Goal: Task Accomplishment & Management: Use online tool/utility

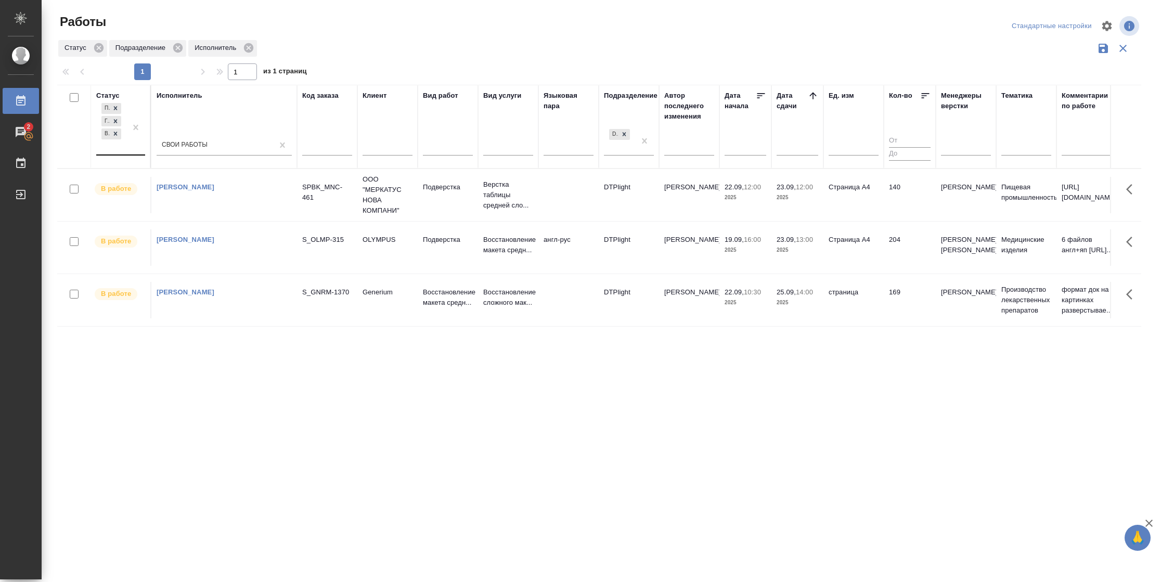
click at [118, 143] on div "Подбор Готов к работе В работе" at bounding box center [111, 128] width 30 height 54
drag, startPoint x: 182, startPoint y: 232, endPoint x: 794, endPoint y: 152, distance: 617.0
click at [183, 233] on div "Сдан" at bounding box center [235, 234] width 156 height 19
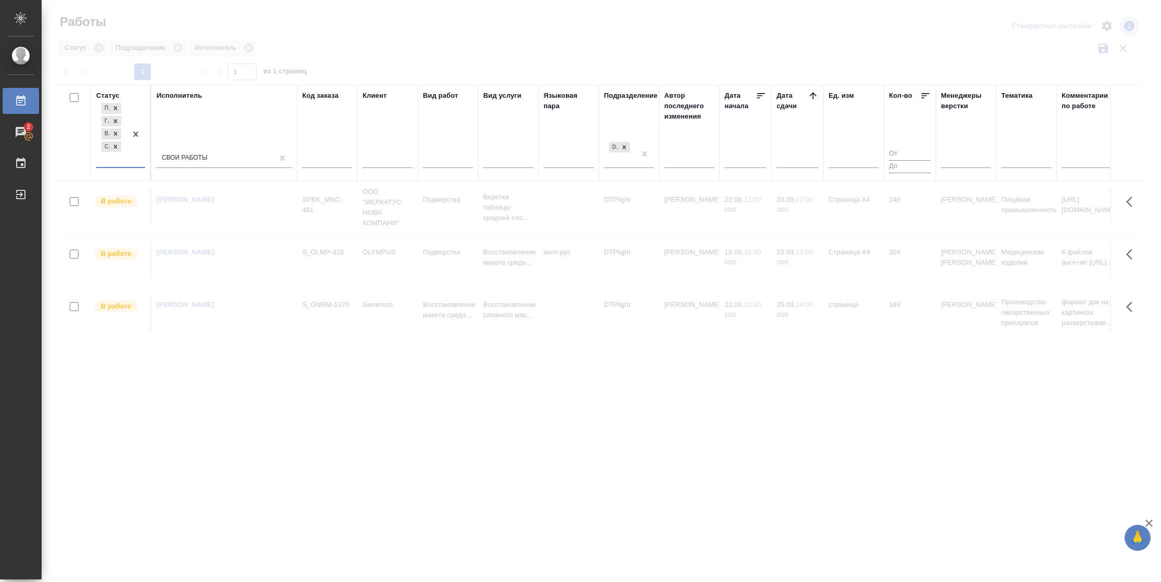
click at [814, 96] on icon at bounding box center [813, 96] width 10 height 10
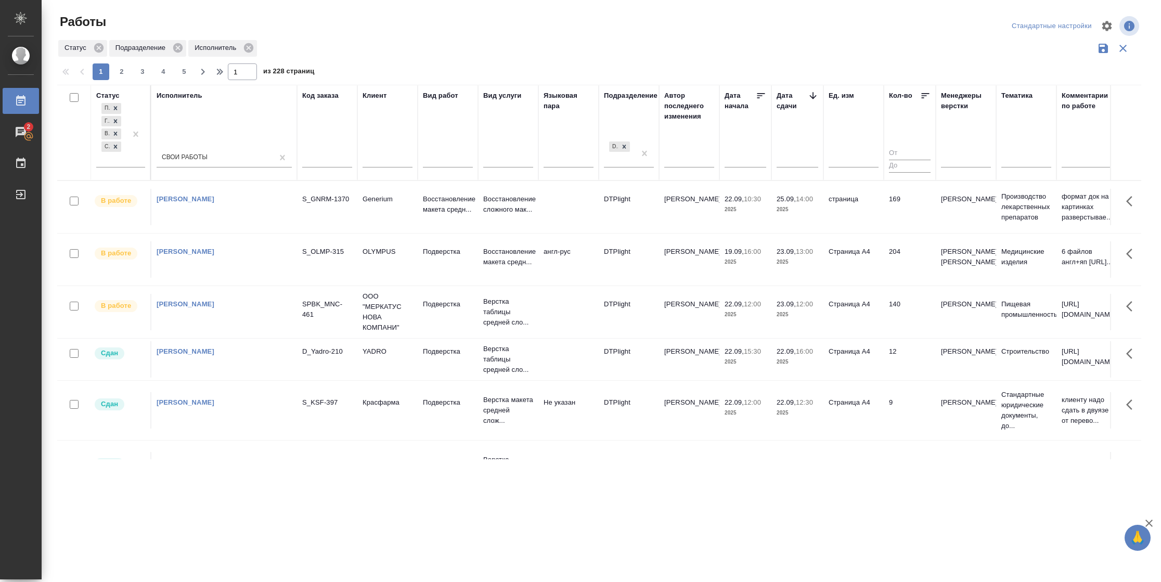
click at [913, 397] on td "9" at bounding box center [910, 410] width 52 height 36
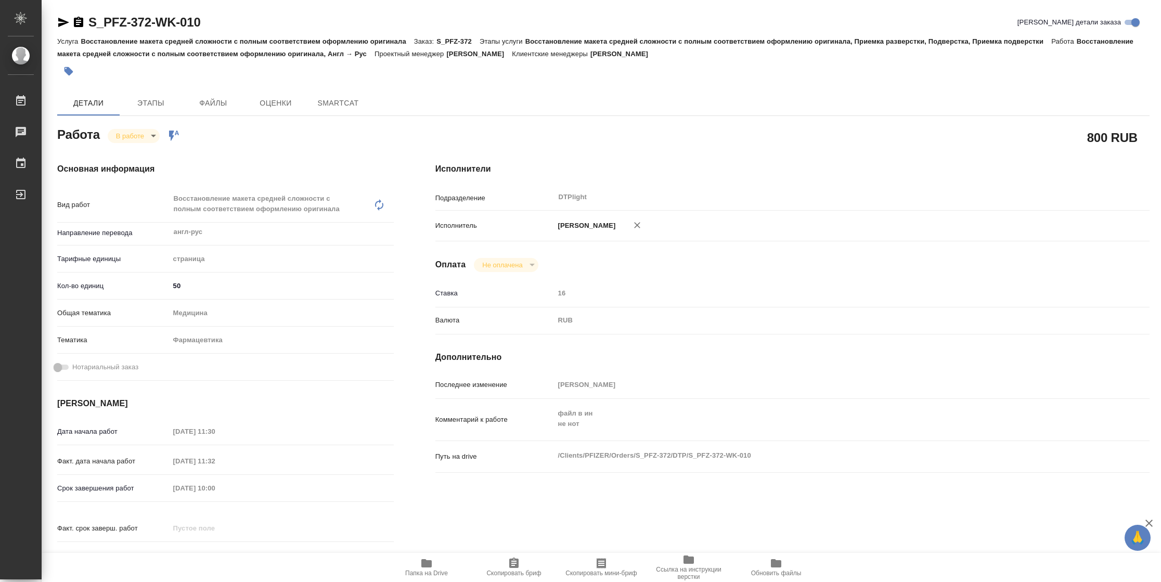
type textarea "x"
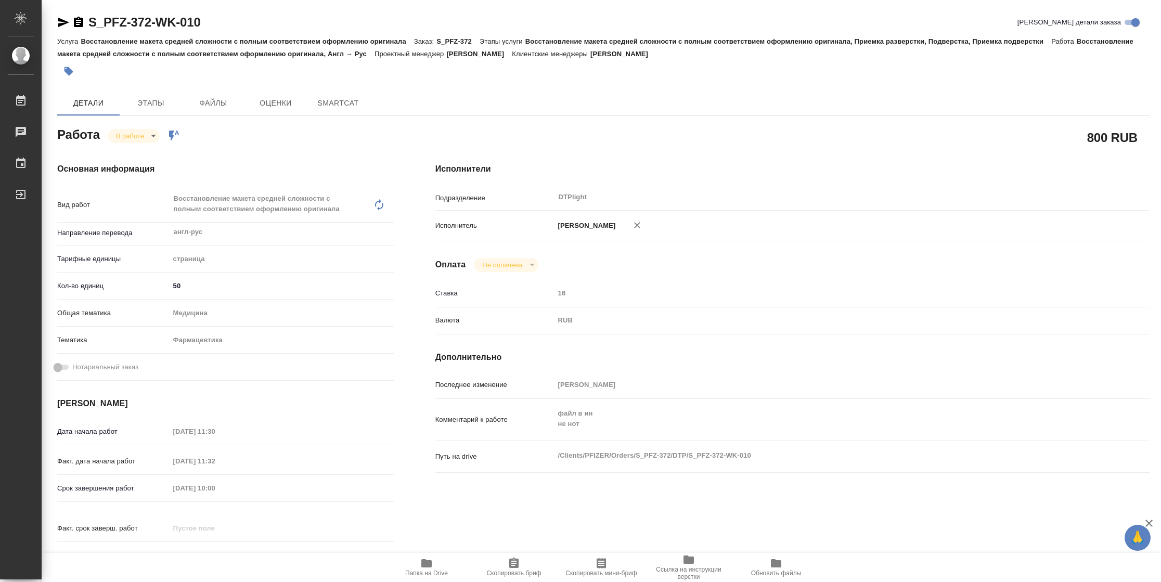
click at [430, 574] on span "Папка на Drive" at bounding box center [426, 573] width 43 height 7
type textarea "x"
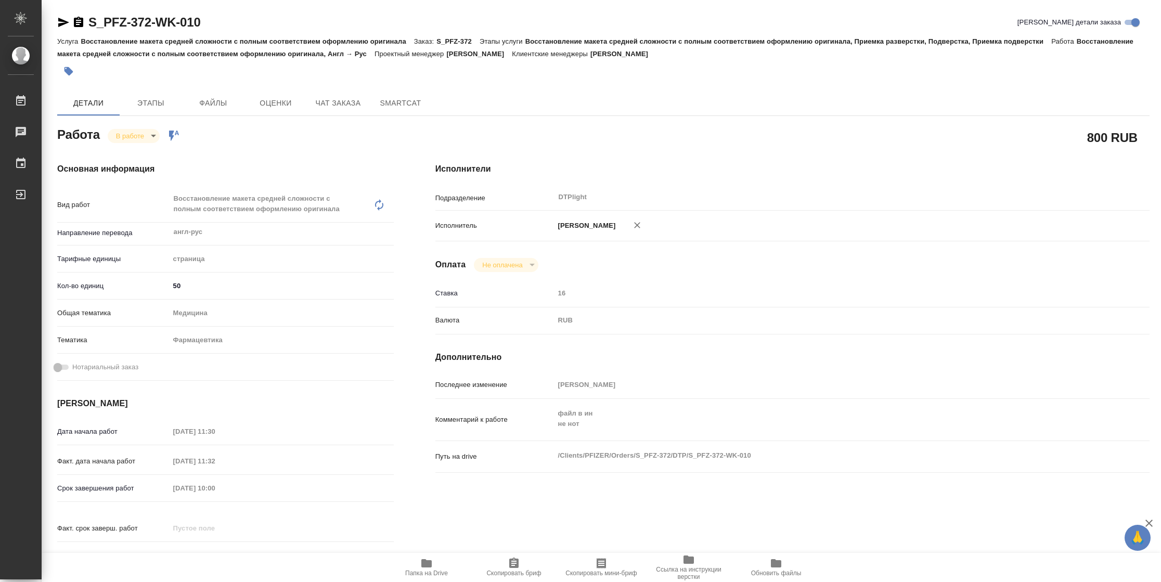
type textarea "x"
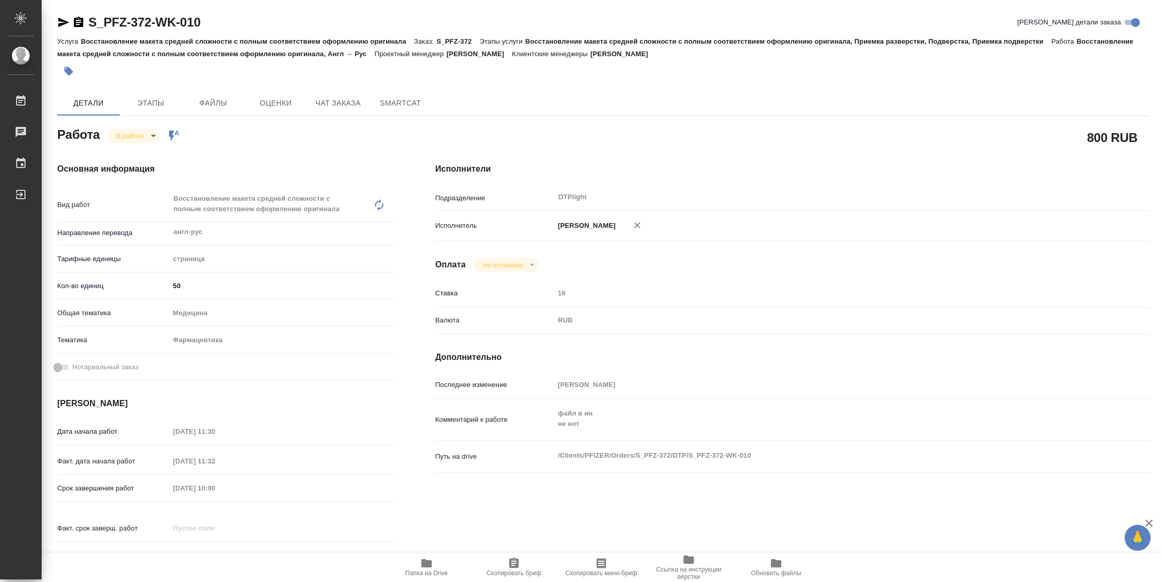
type textarea "x"
click at [137, 132] on body "🙏 .cls-1 fill:#fff; AWATERA Vasilyeva Natalia Работы 2 Чаты График Выйти S_PFZ-…" at bounding box center [580, 291] width 1161 height 582
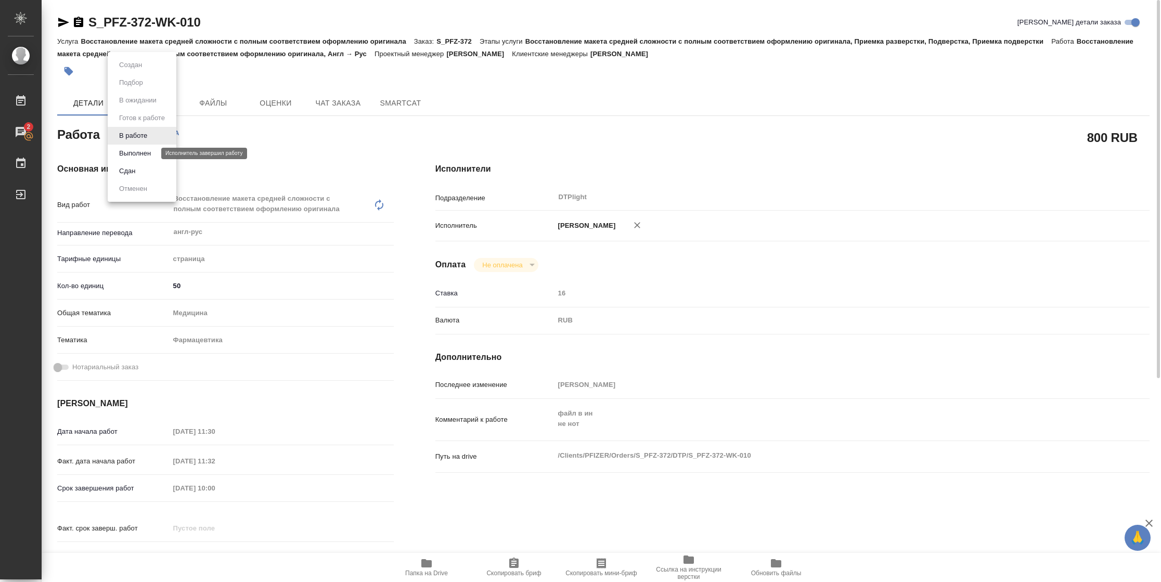
click at [139, 149] on button "Выполнен" at bounding box center [135, 153] width 38 height 11
click at [65, 27] on icon "button" at bounding box center [63, 22] width 12 height 12
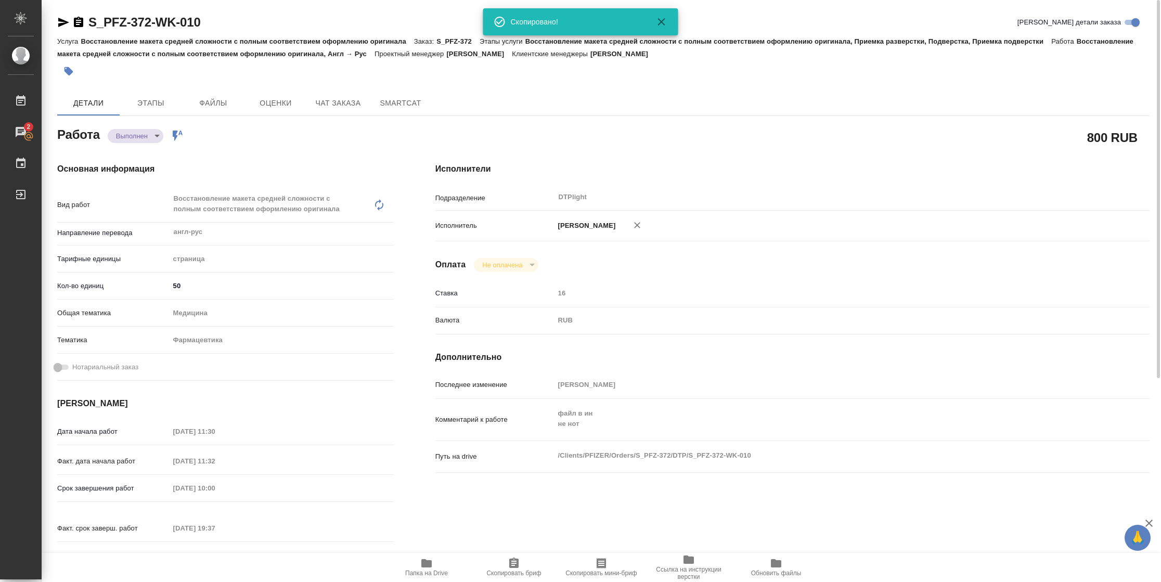
type textarea "x"
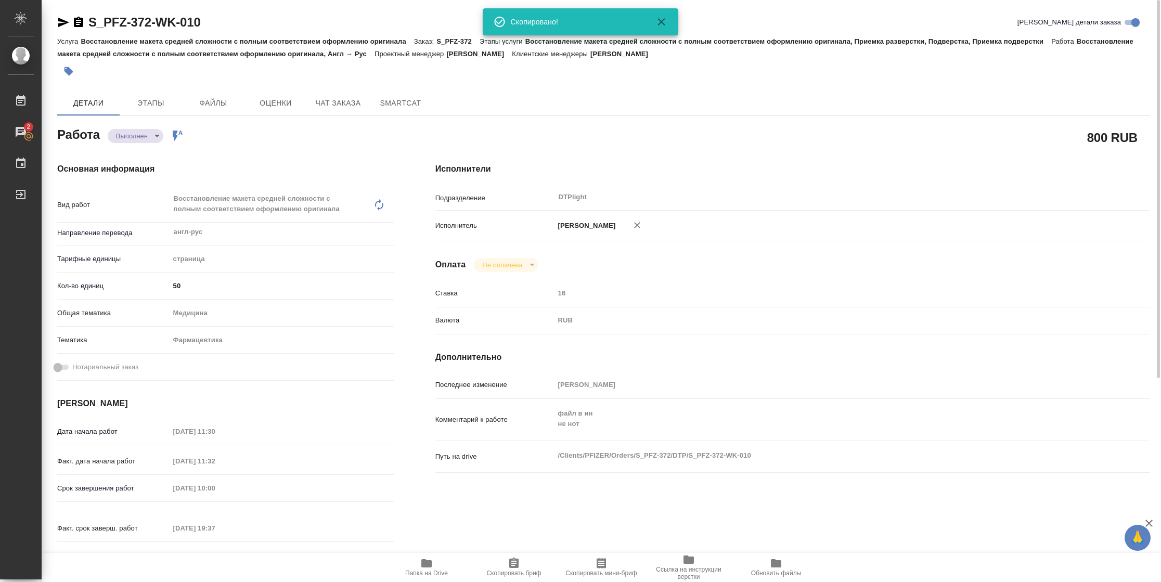
type textarea "x"
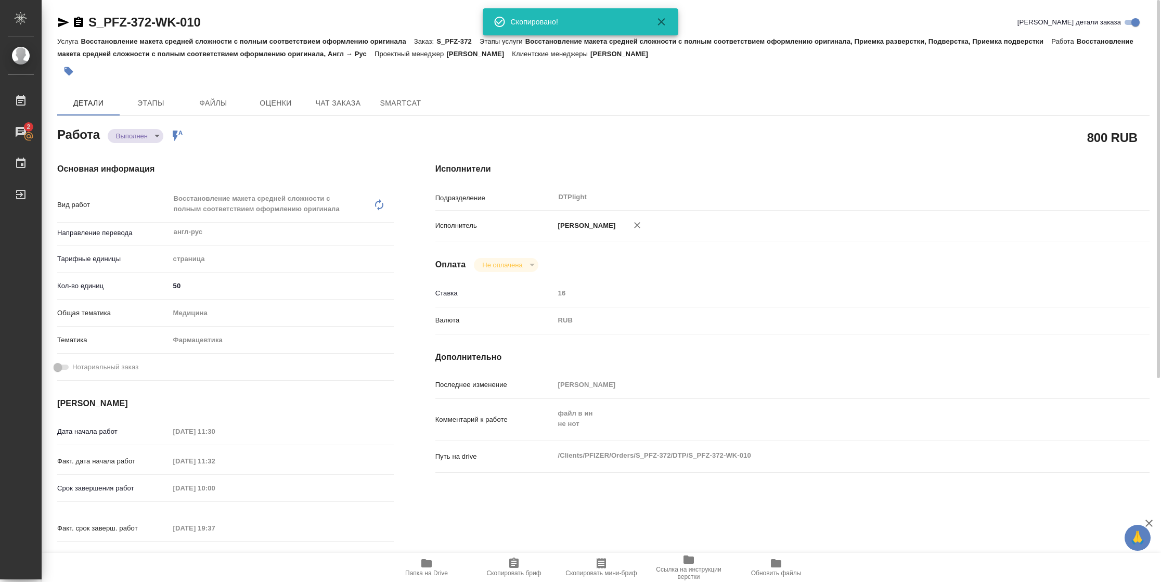
type textarea "x"
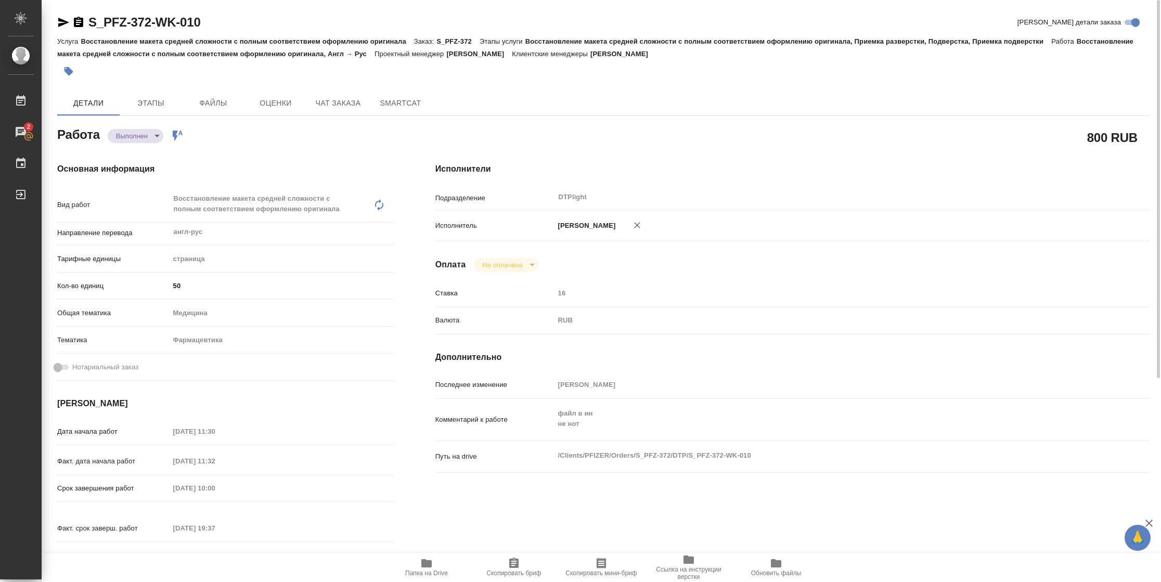
type textarea "x"
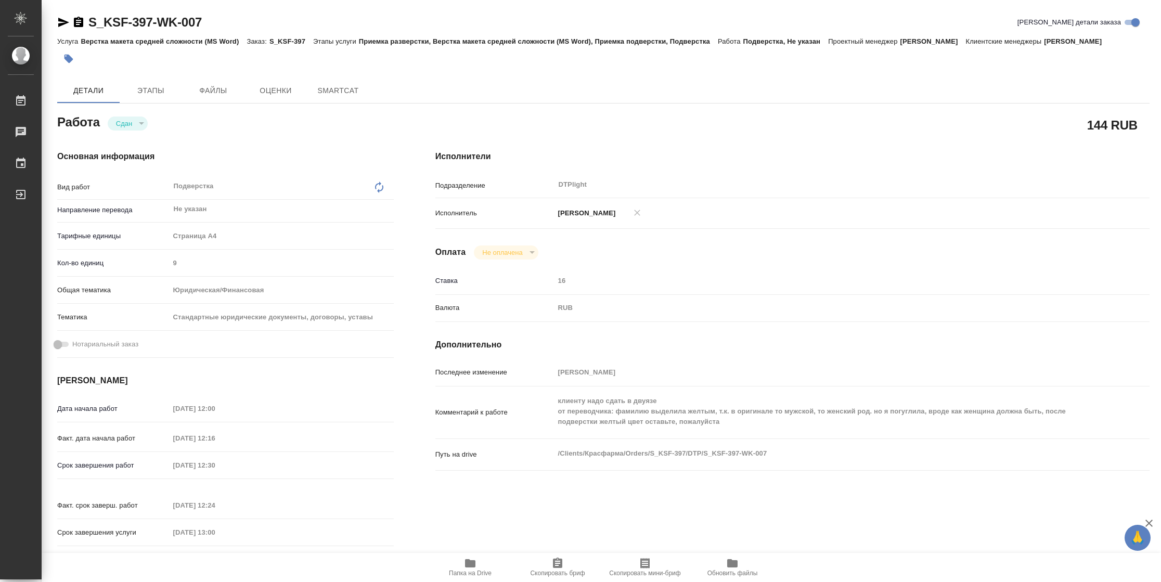
type textarea "x"
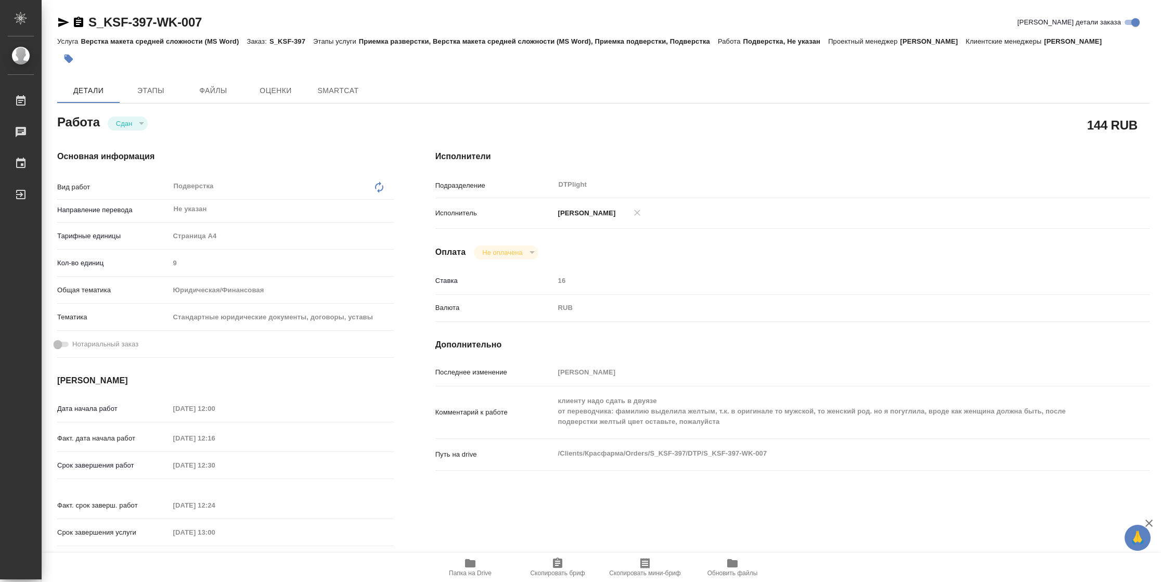
click at [65, 26] on icon "button" at bounding box center [63, 22] width 12 height 12
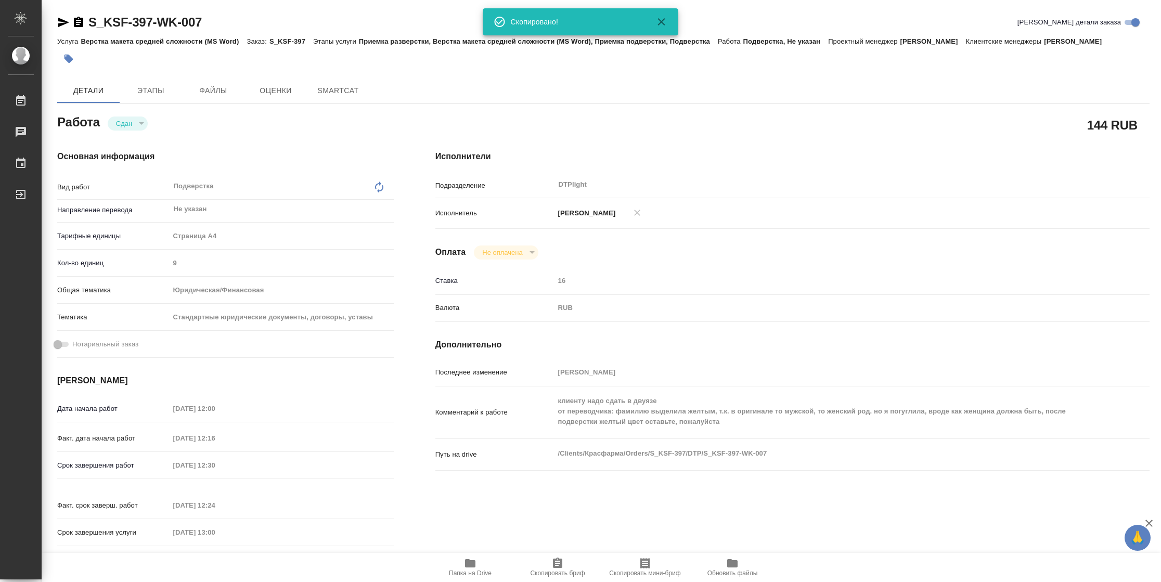
type textarea "x"
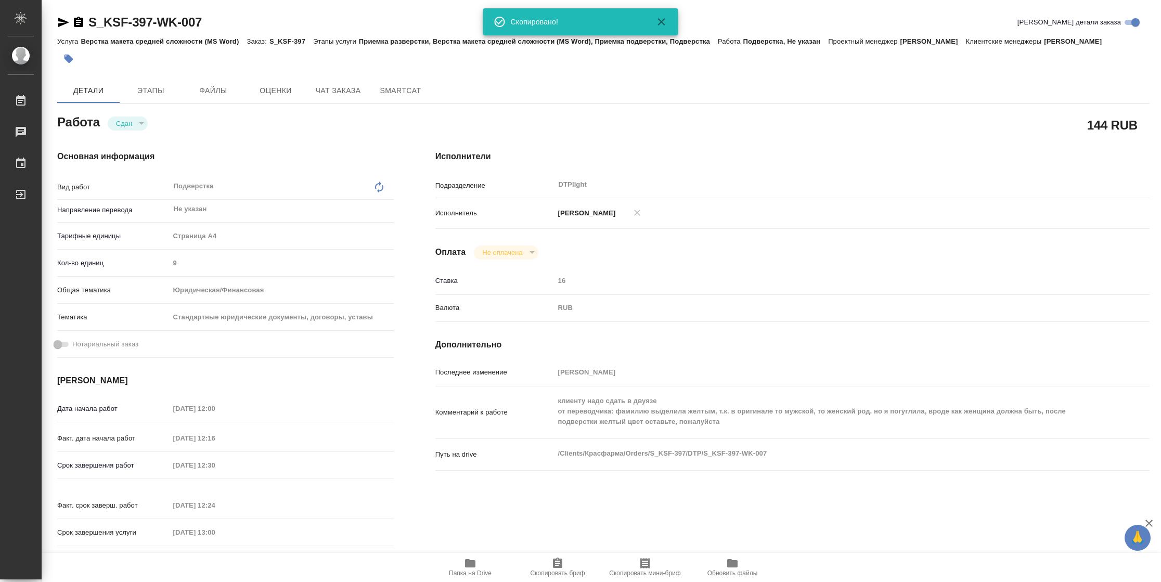
type textarea "x"
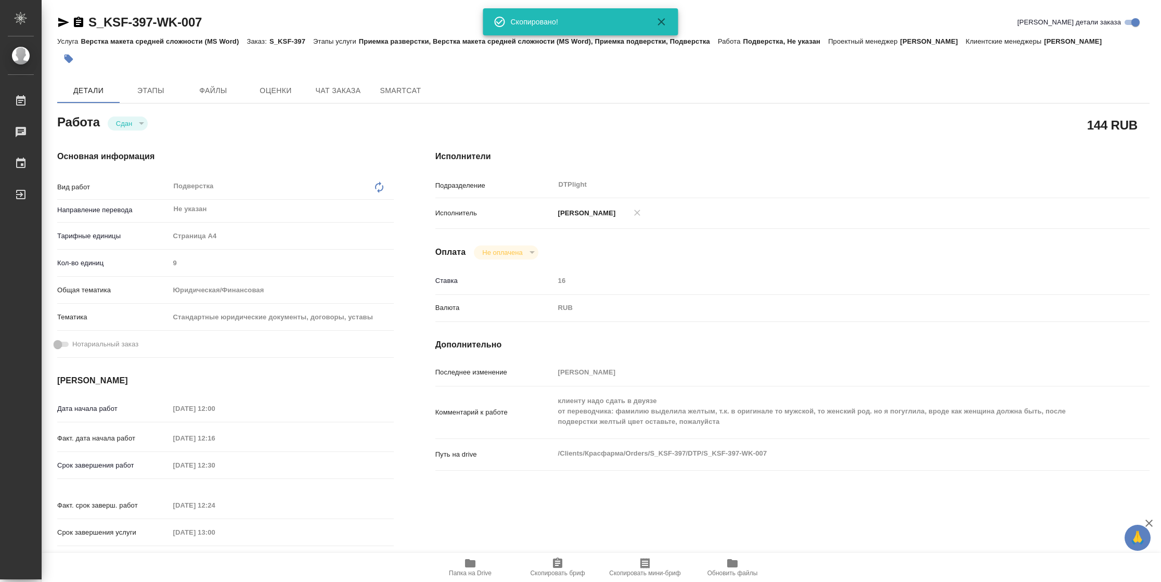
type textarea "x"
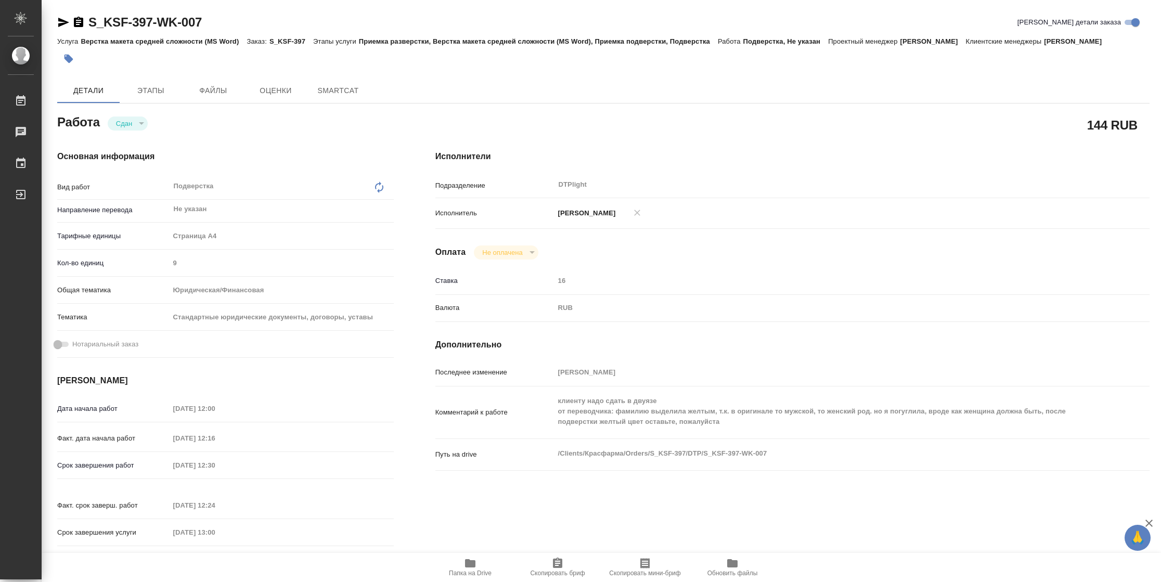
type textarea "x"
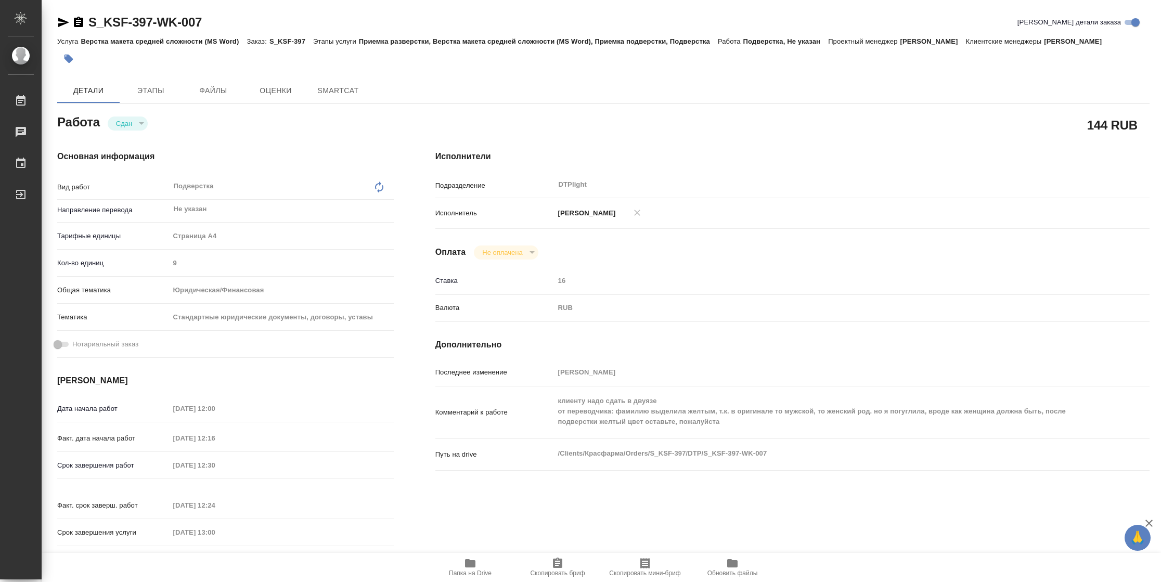
type textarea "x"
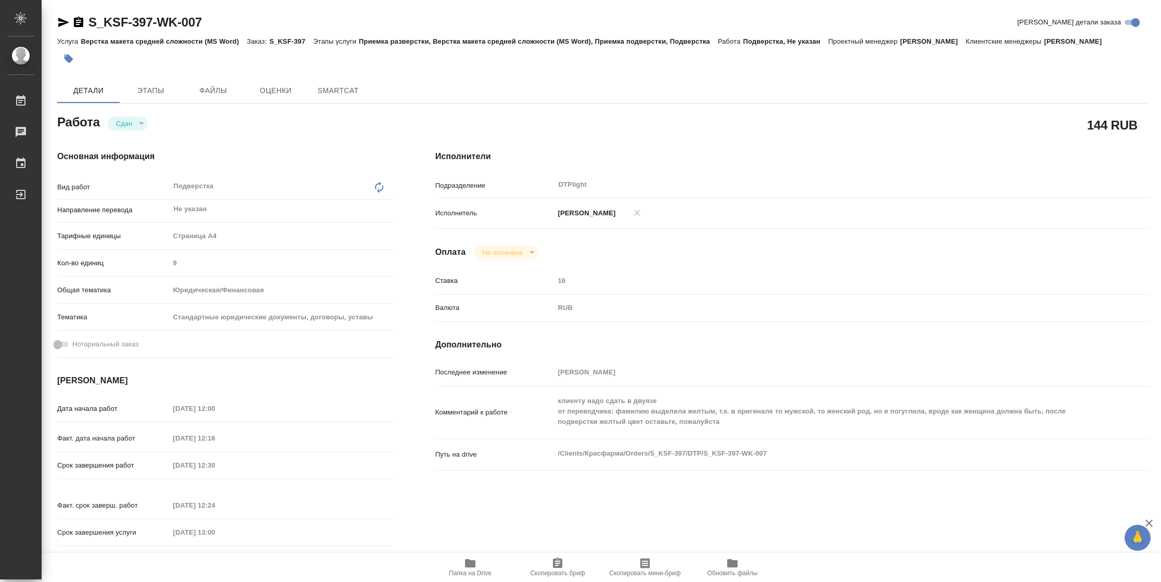
type textarea "x"
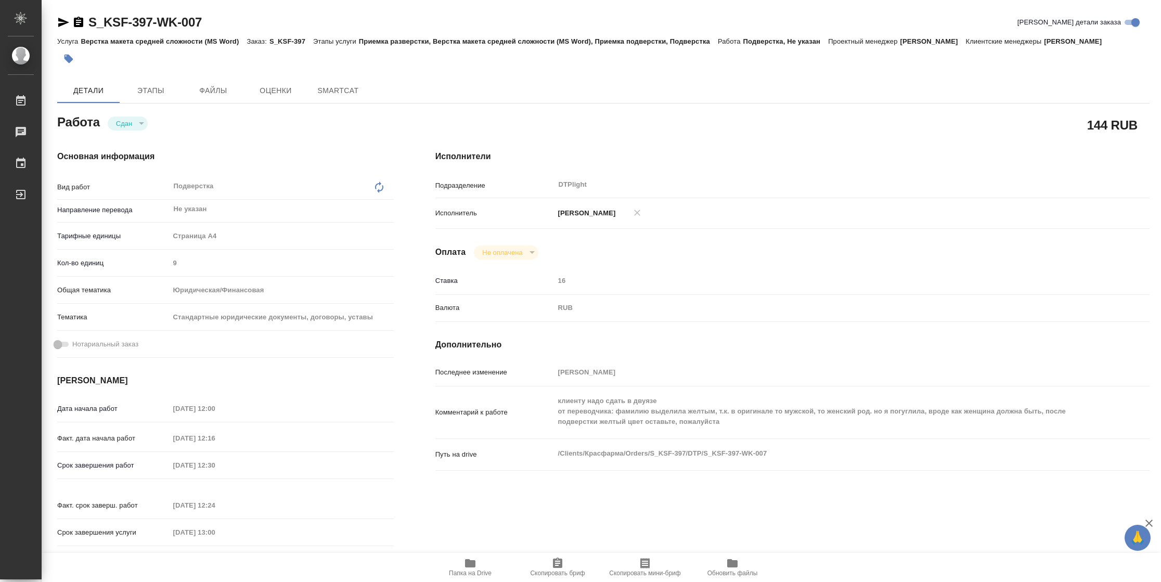
type textarea "x"
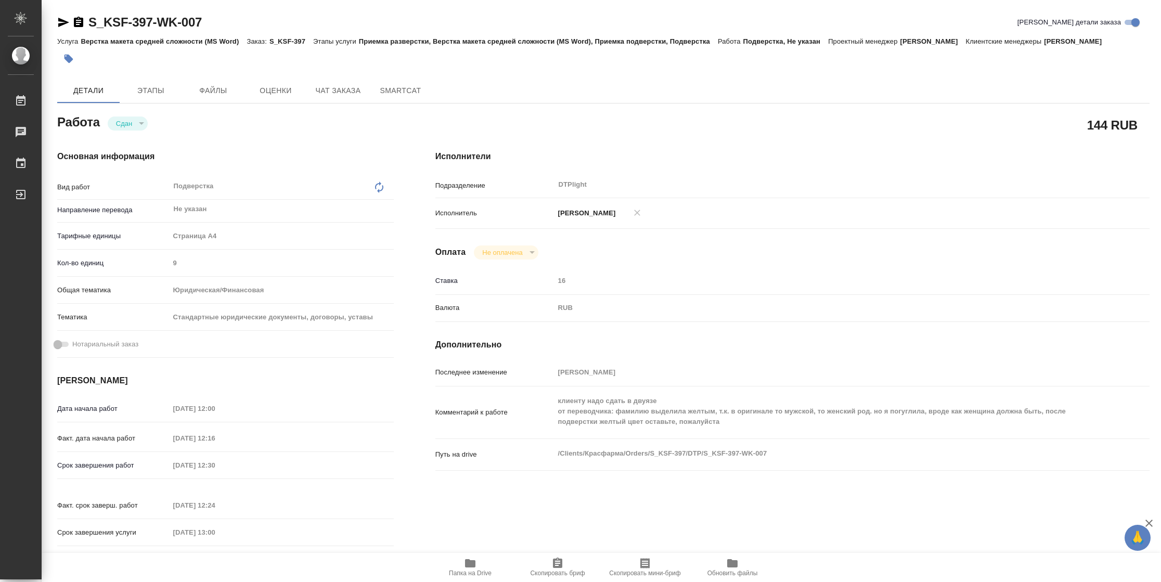
type textarea "x"
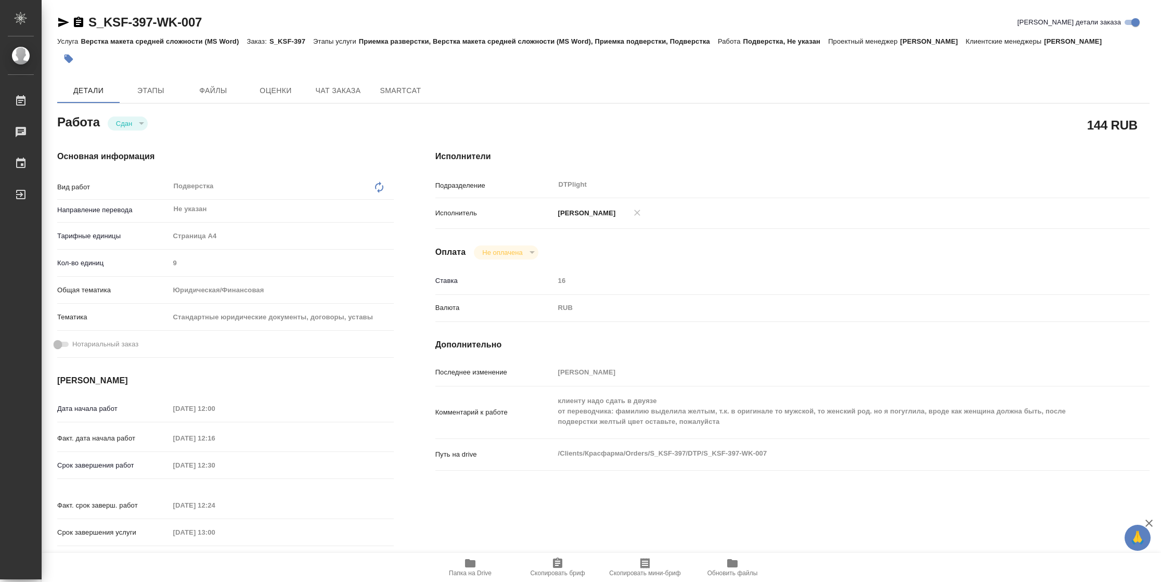
type textarea "x"
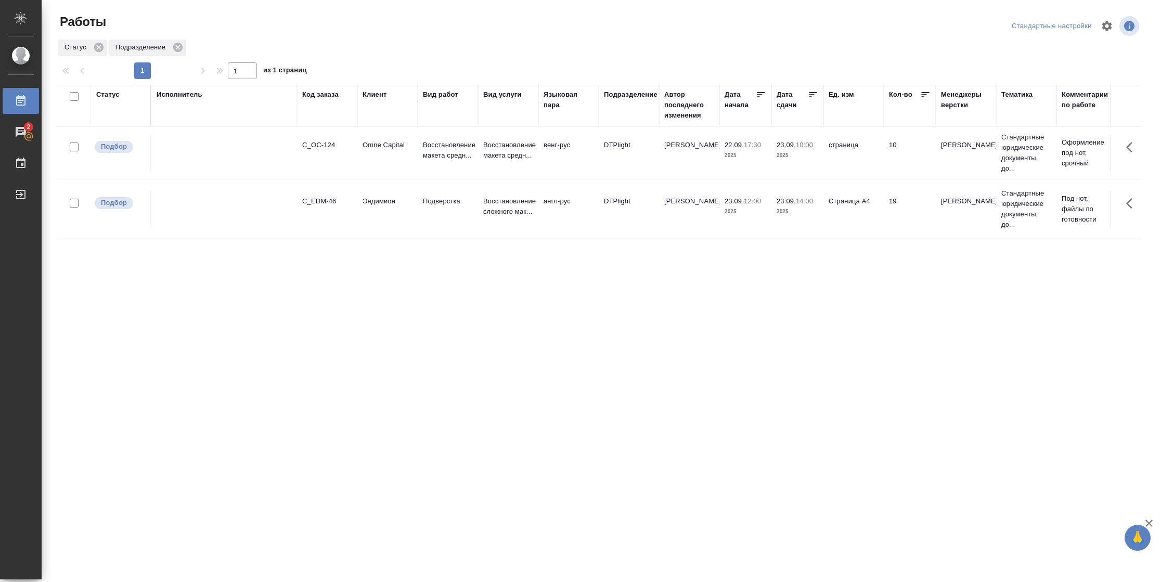
click at [110, 93] on div "Статус" at bounding box center [107, 94] width 23 height 10
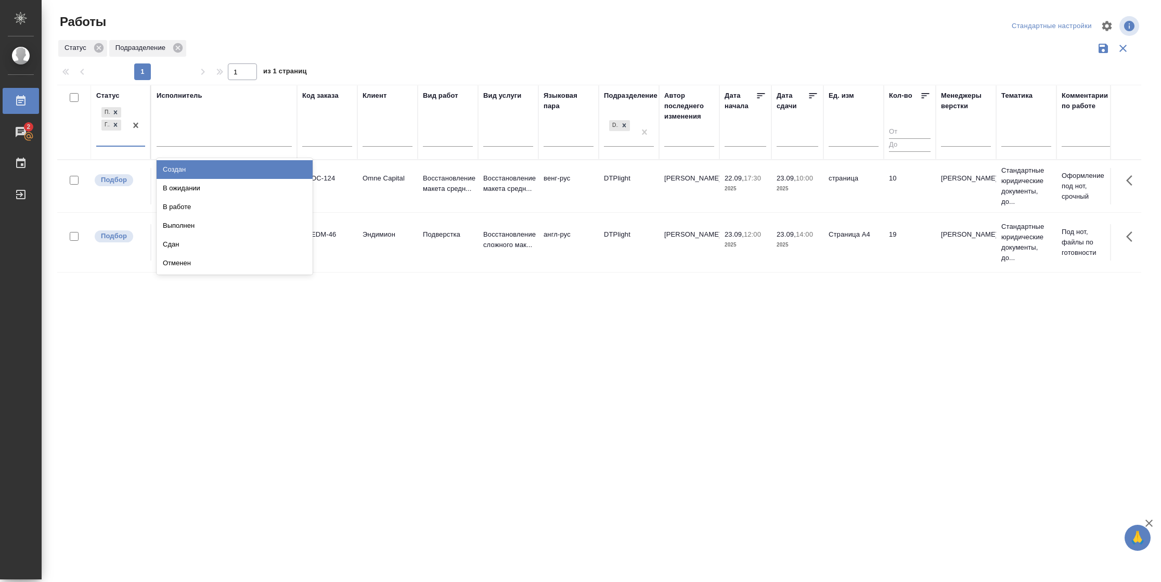
click at [118, 143] on div "Подбор Готов к работе" at bounding box center [111, 125] width 30 height 41
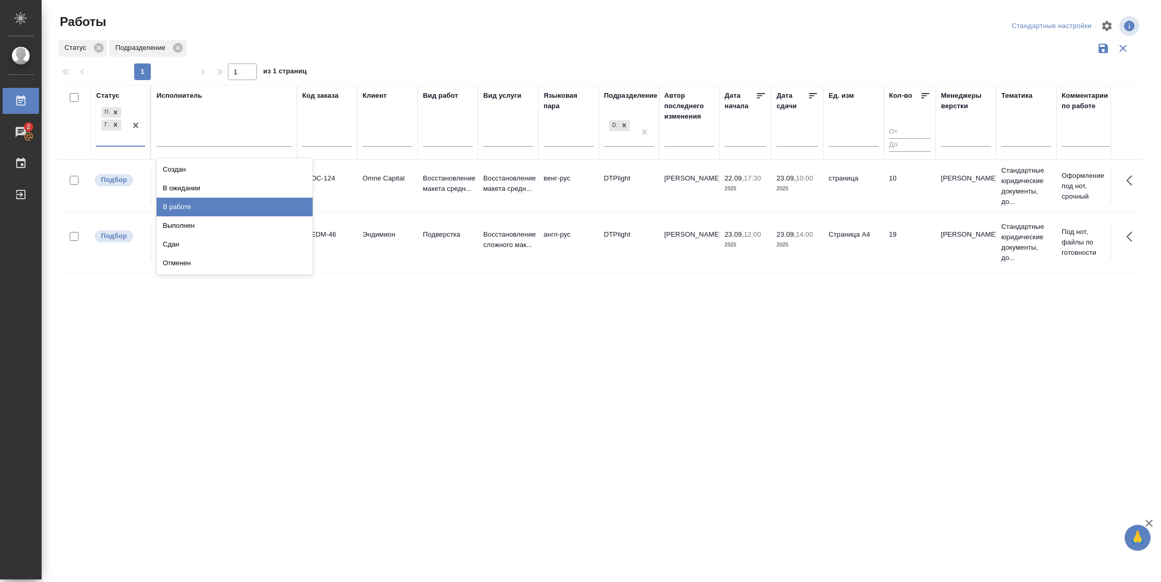
click at [170, 209] on div "В работе" at bounding box center [235, 207] width 156 height 19
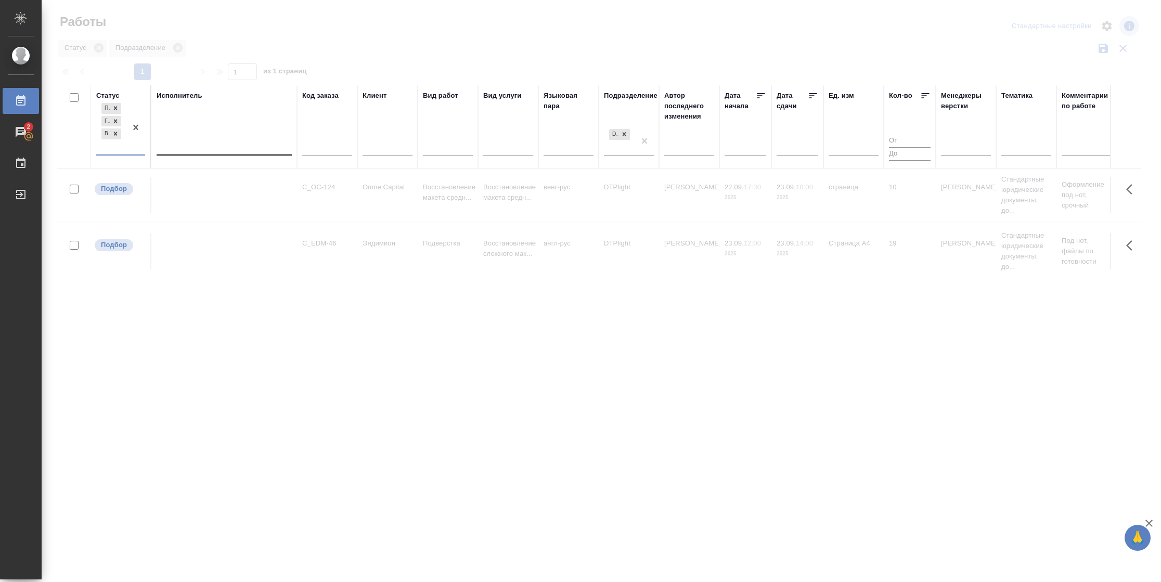
click at [193, 147] on div at bounding box center [224, 144] width 135 height 15
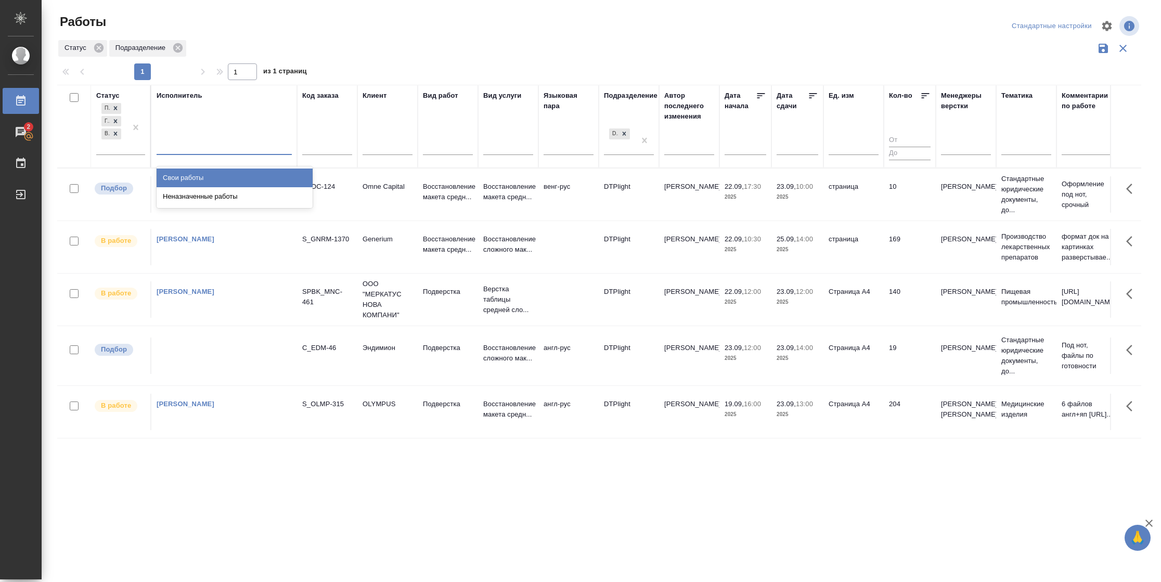
click at [194, 175] on div "Свои работы" at bounding box center [235, 178] width 156 height 19
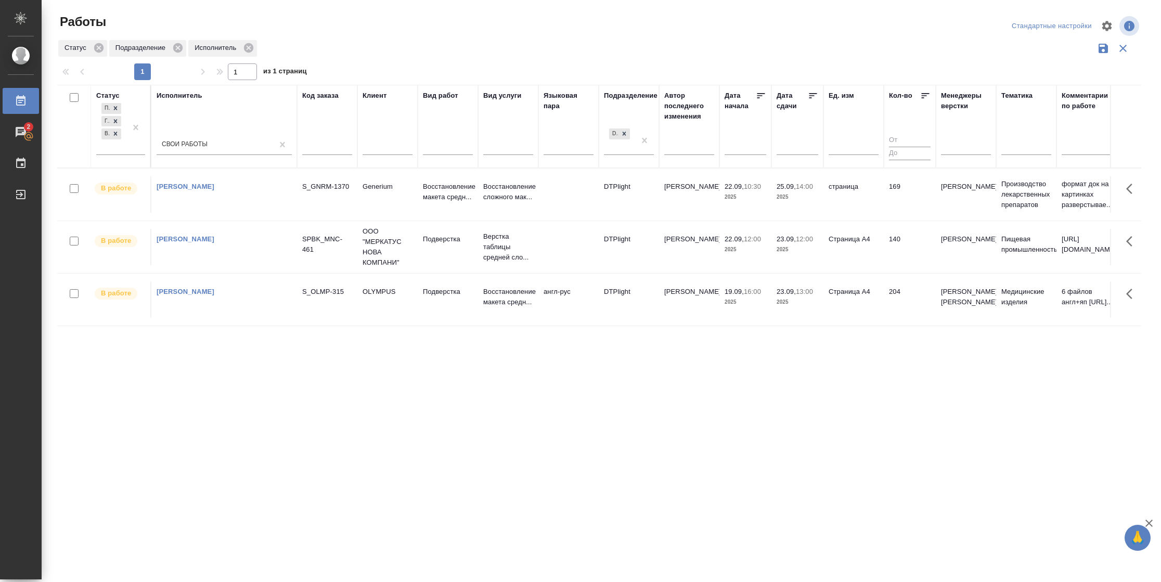
click at [813, 98] on icon at bounding box center [813, 96] width 10 height 10
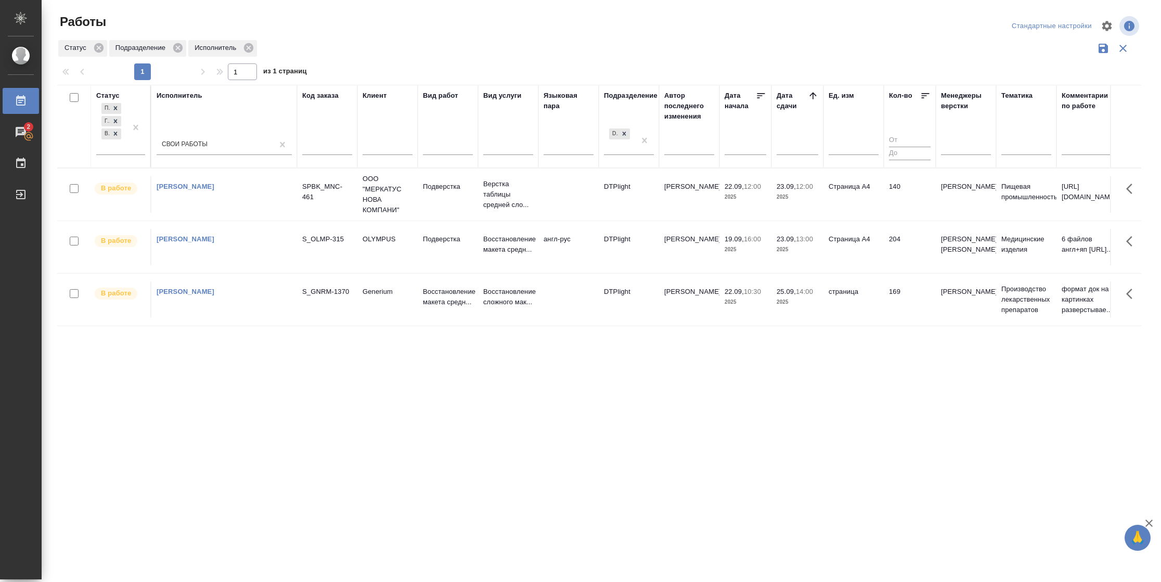
click at [811, 206] on td "23.09, 12:00 2025" at bounding box center [798, 194] width 52 height 36
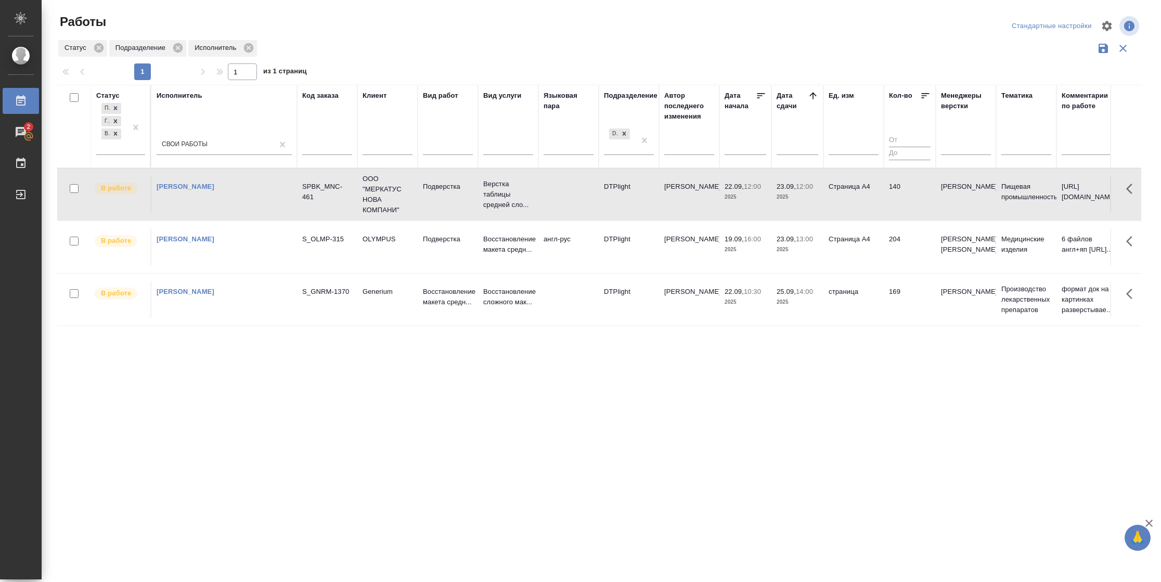
click at [811, 206] on td "23.09, 12:00 2025" at bounding box center [798, 194] width 52 height 36
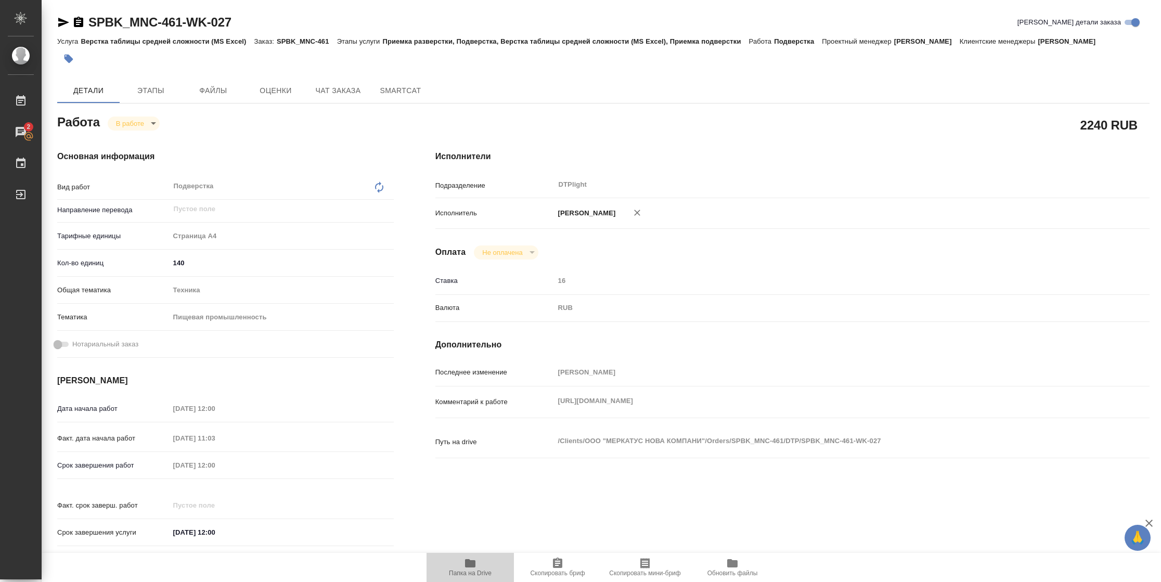
click at [474, 574] on span "Папка на Drive" at bounding box center [470, 573] width 43 height 7
